Goal: Information Seeking & Learning: Learn about a topic

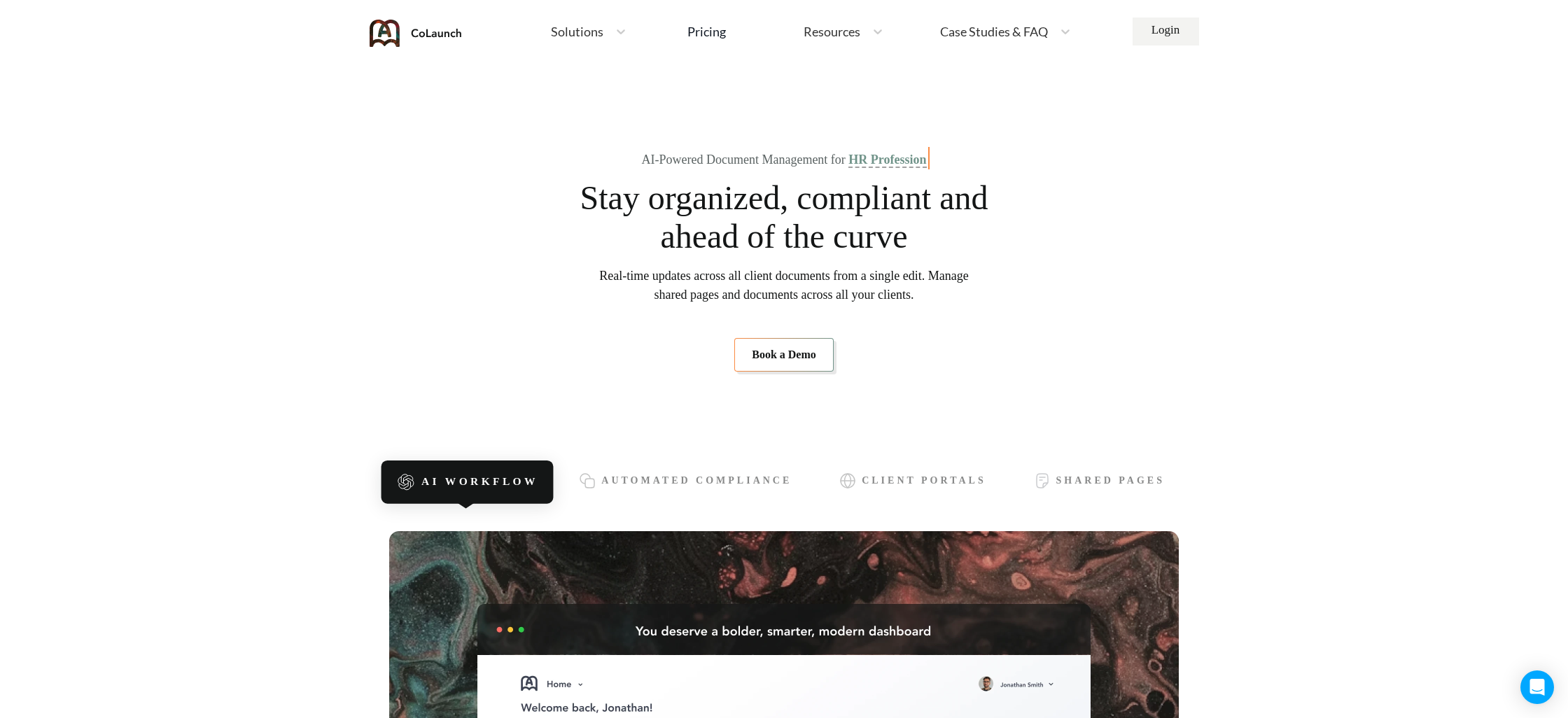
click at [575, 36] on span "Solutions" at bounding box center [577, 31] width 53 height 13
click at [710, 33] on div "Pricing" at bounding box center [707, 31] width 38 height 13
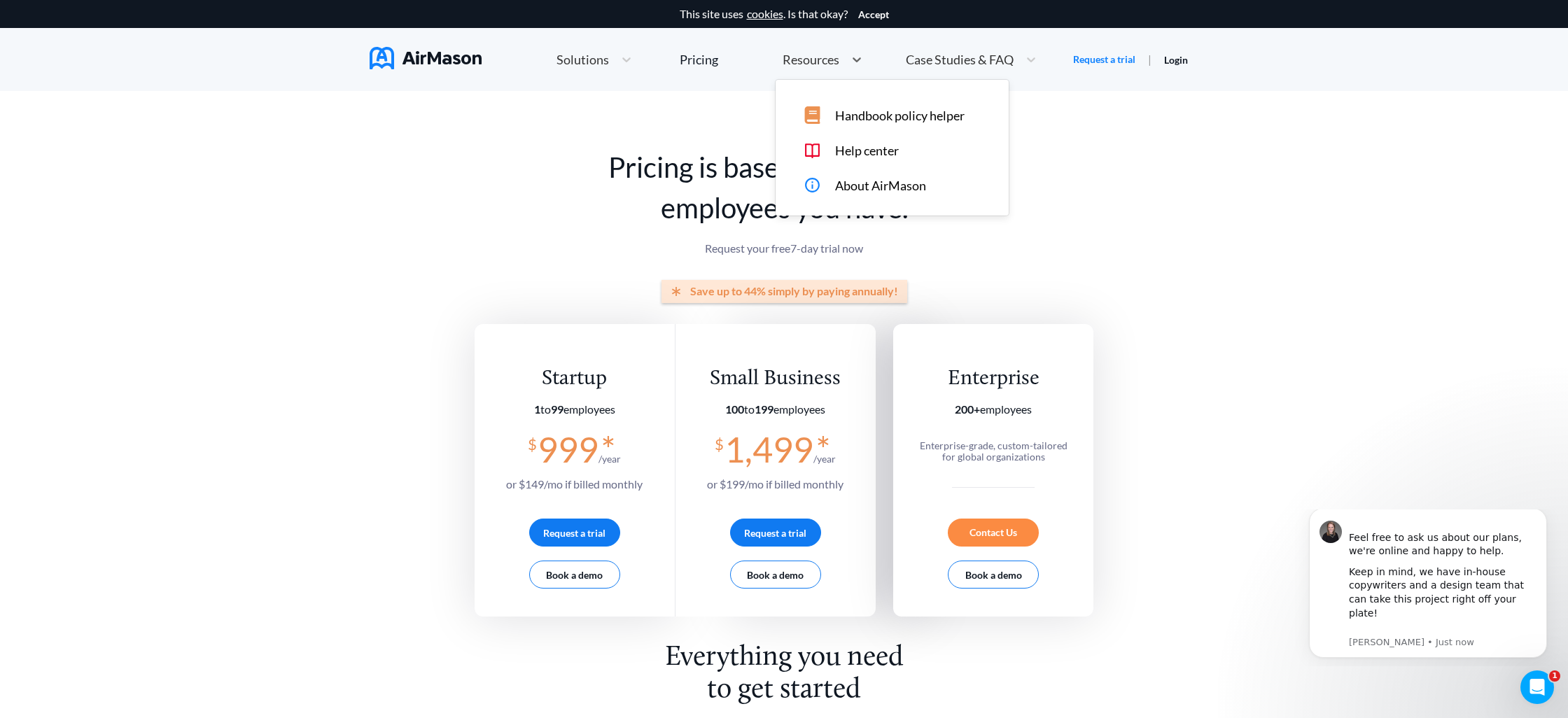
click at [801, 61] on span "Resources" at bounding box center [811, 60] width 57 height 13
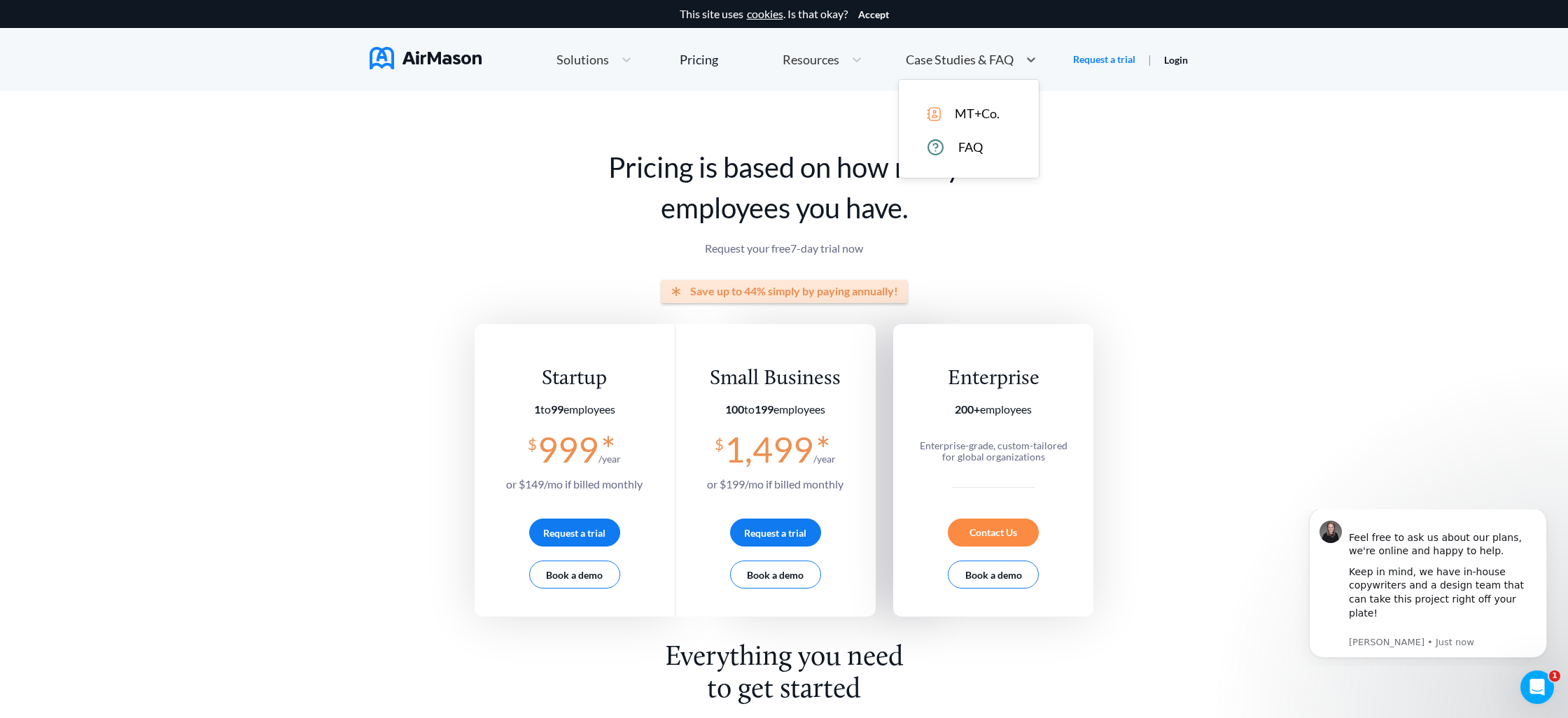
click at [959, 68] on div "Case Studies & FAQ" at bounding box center [958, 60] width 119 height 18
click at [957, 55] on span "Case Studies & FAQ" at bounding box center [960, 60] width 108 height 13
click at [951, 57] on span "Case Studies & FAQ" at bounding box center [960, 60] width 108 height 13
click at [950, 88] on div "MT+Co. FAQ" at bounding box center [968, 129] width 140 height 98
click at [953, 107] on div "MT+Co." at bounding box center [979, 114] width 104 height 15
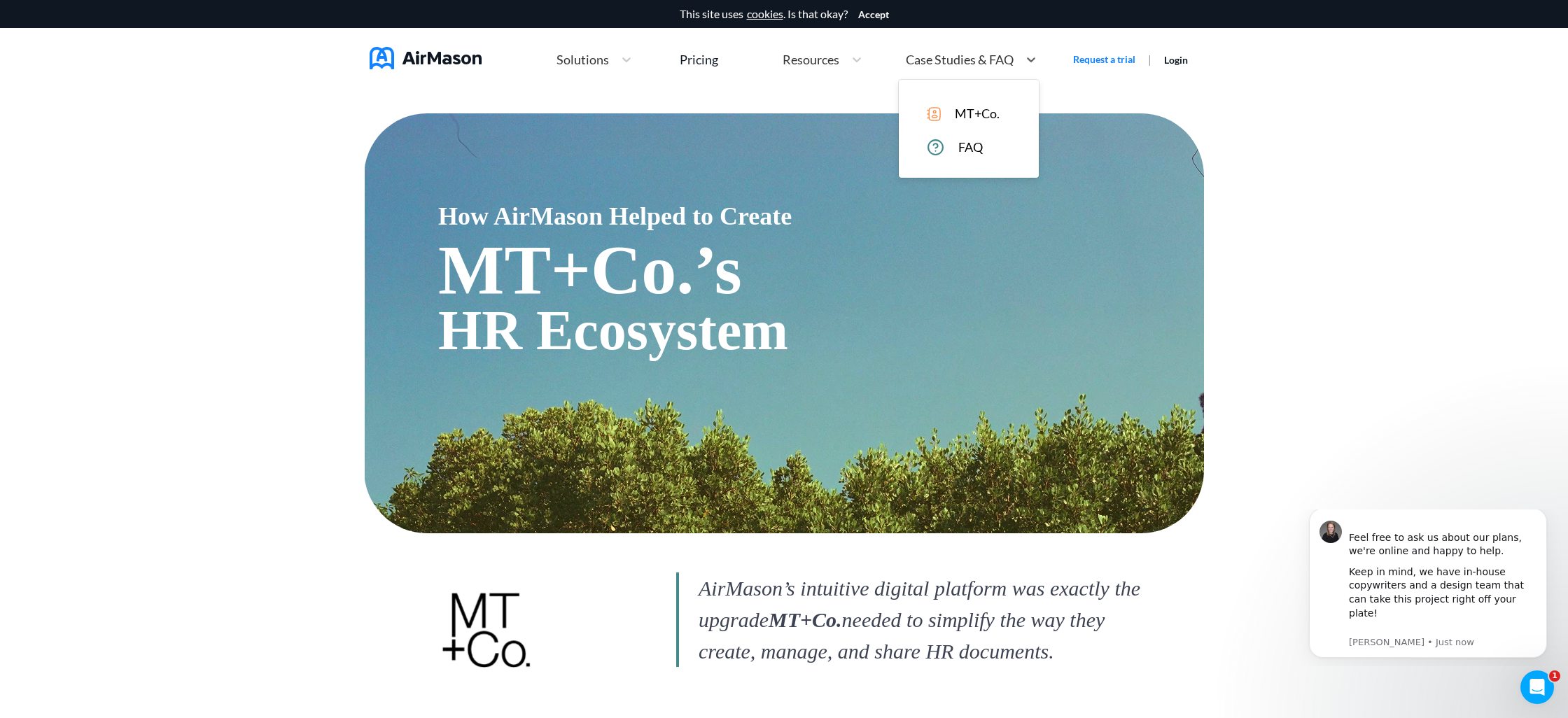
click at [934, 68] on div "Case Studies & FAQ" at bounding box center [958, 60] width 119 height 18
click at [963, 110] on span "MT+Co." at bounding box center [977, 114] width 45 height 15
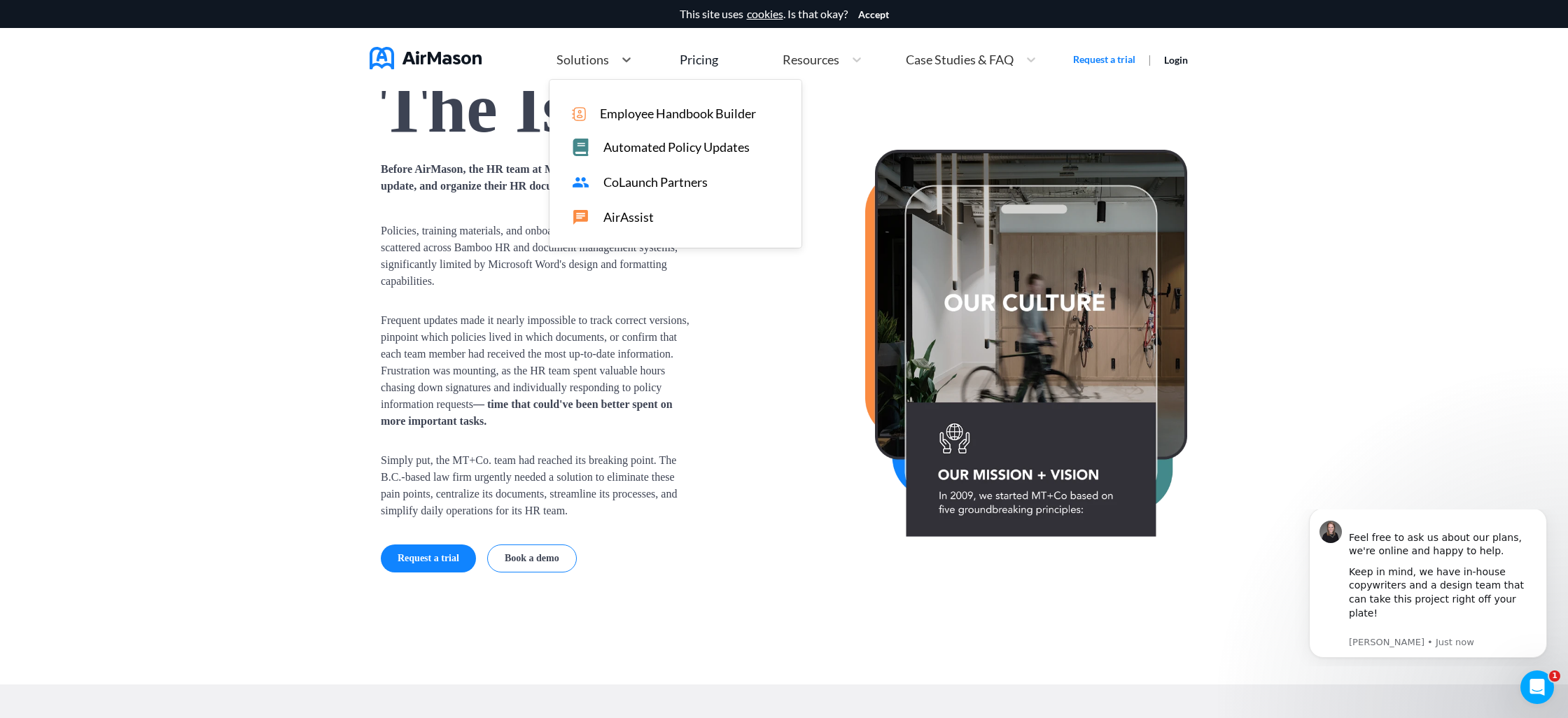
scroll to position [340, 0]
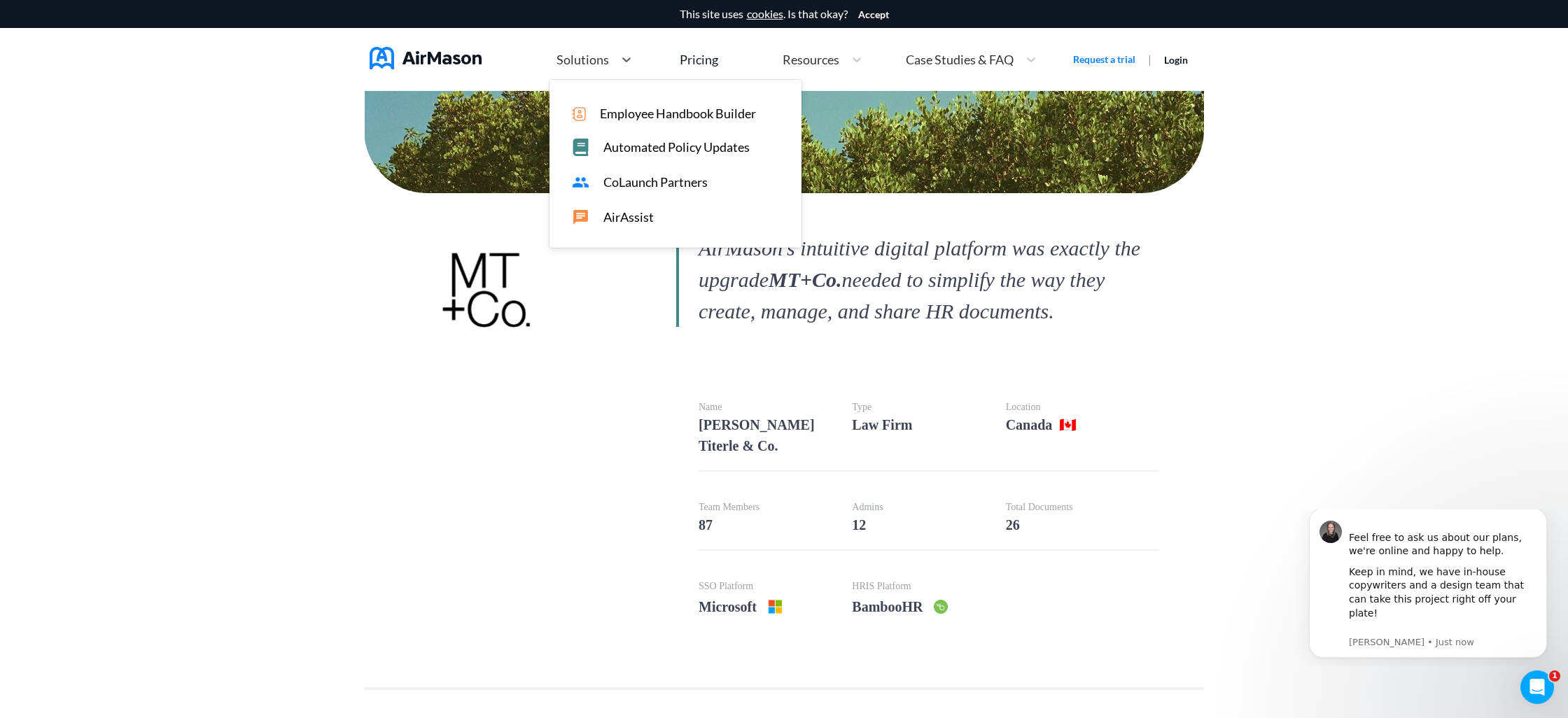
click at [571, 60] on span "Solutions" at bounding box center [583, 60] width 53 height 13
click at [647, 185] on span "CoLaunch Partners" at bounding box center [655, 182] width 104 height 15
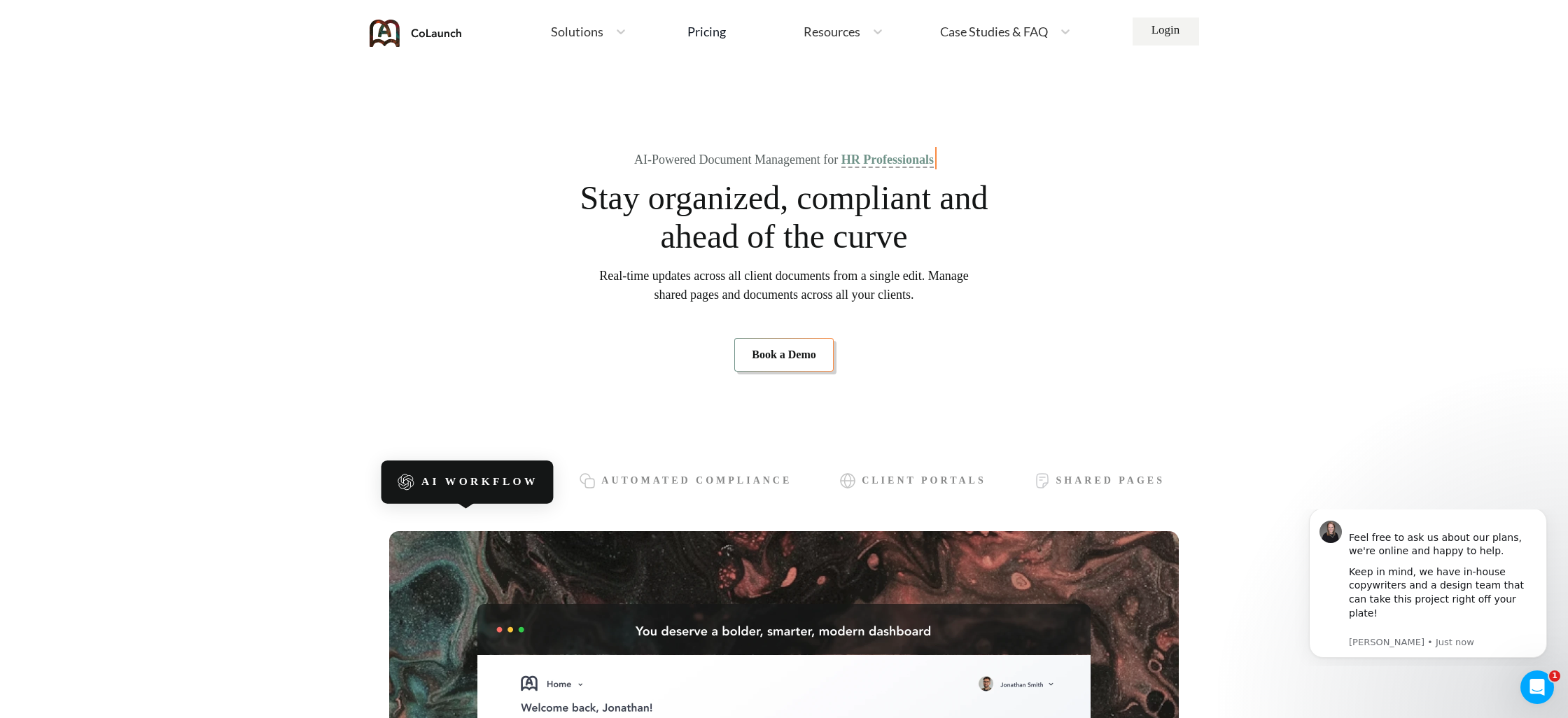
click at [791, 355] on link "Book a Demo" at bounding box center [784, 354] width 99 height 33
